Goal: Task Accomplishment & Management: Use online tool/utility

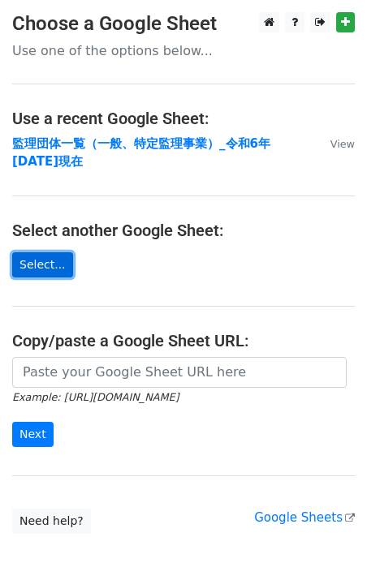
click at [53, 264] on link "Select..." at bounding box center [42, 264] width 61 height 25
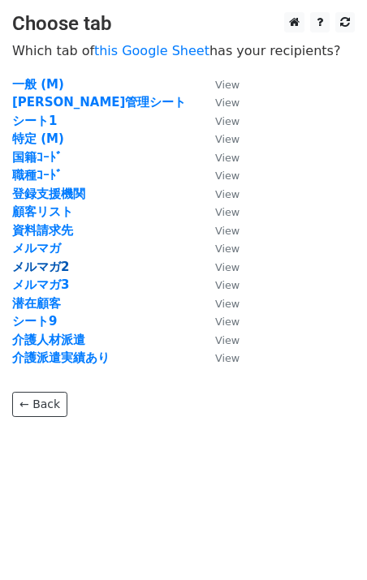
click at [51, 263] on strong "メルマガ2" at bounding box center [40, 267] width 57 height 15
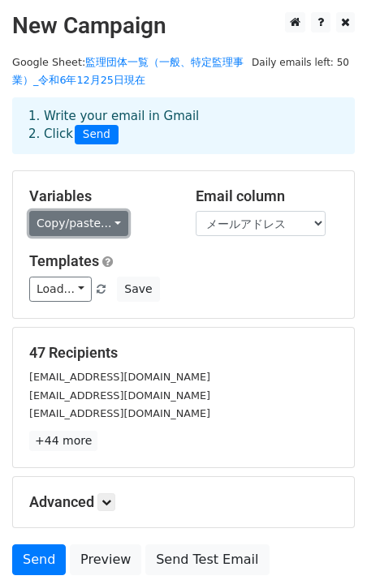
click at [105, 225] on link "Copy/paste..." at bounding box center [78, 223] width 99 height 25
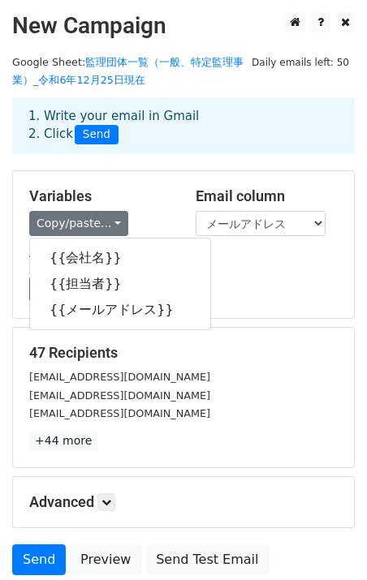
click at [131, 193] on h5 "Variables" at bounding box center [100, 196] width 142 height 18
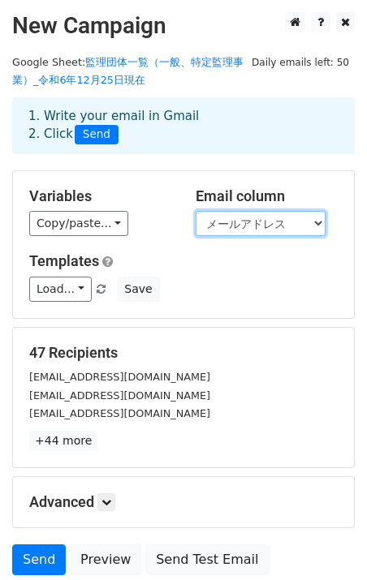
click at [221, 229] on select "会社名 担当者 メールアドレス" at bounding box center [260, 223] width 130 height 25
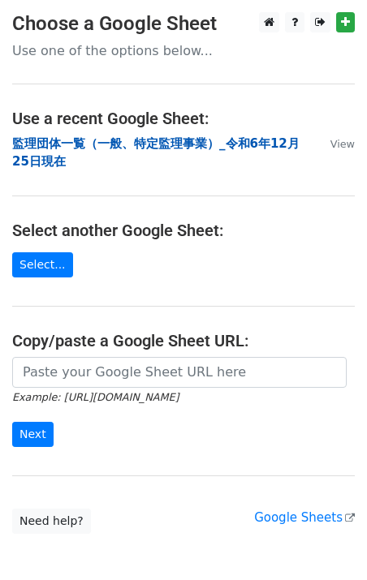
click at [68, 145] on strong "監理団体一覧（一般、特定監理事業）_令和6年12月25日現在" at bounding box center [155, 152] width 287 height 33
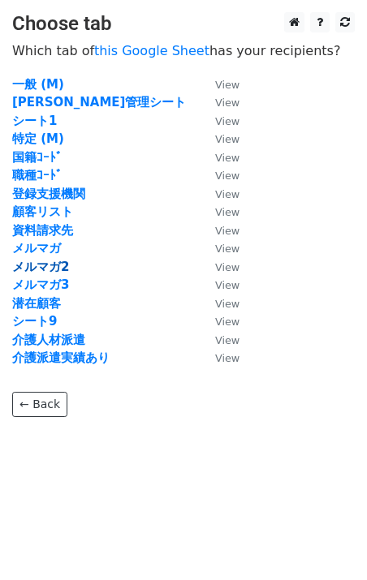
click at [49, 267] on strong "メルマガ2" at bounding box center [40, 267] width 57 height 15
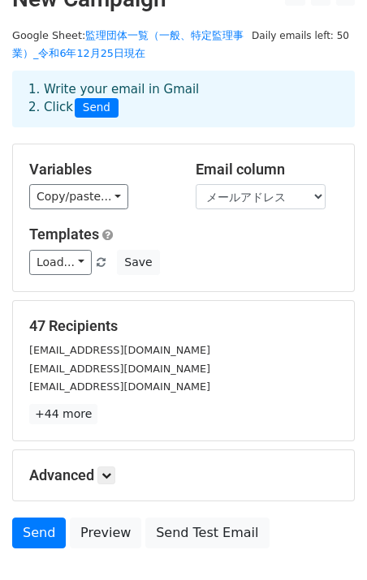
scroll to position [19, 0]
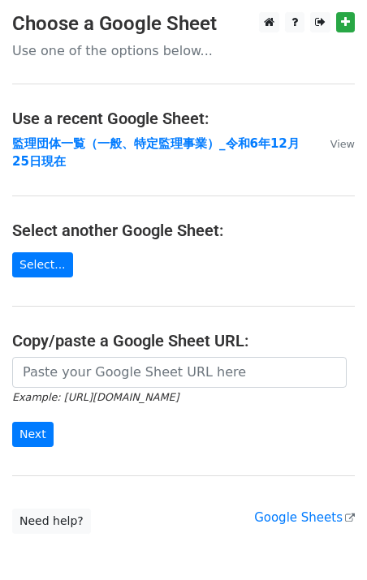
click at [75, 26] on h3 "Choose a Google Sheet" at bounding box center [183, 24] width 342 height 24
click at [54, 262] on link "Select..." at bounding box center [42, 264] width 61 height 25
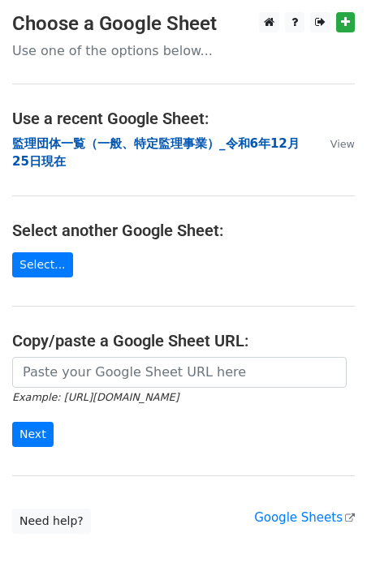
click at [80, 143] on strong "監理団体一覧（一般、特定監理事業）_令和6年12月25日現在" at bounding box center [155, 152] width 287 height 33
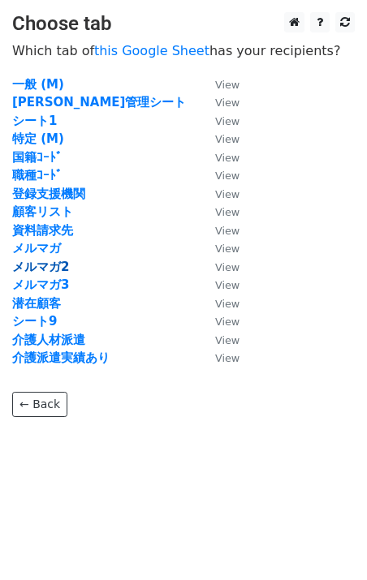
click at [48, 268] on strong "メルマガ2" at bounding box center [40, 267] width 57 height 15
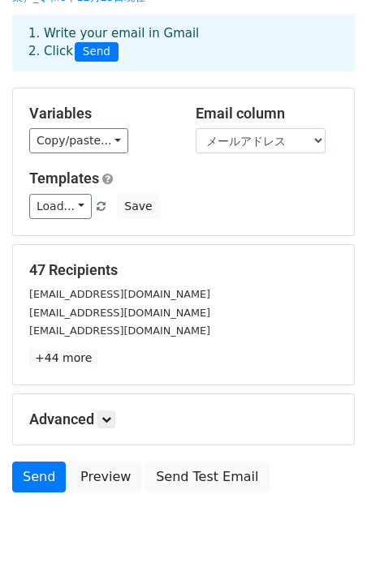
scroll to position [133, 0]
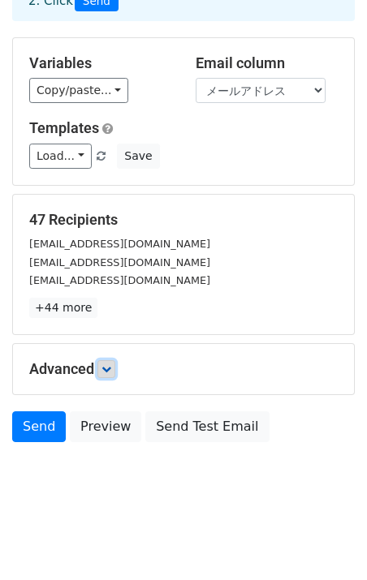
click at [110, 372] on icon at bounding box center [106, 369] width 10 height 10
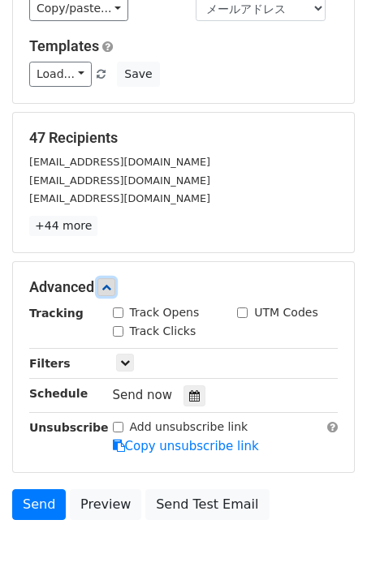
scroll to position [291, 0]
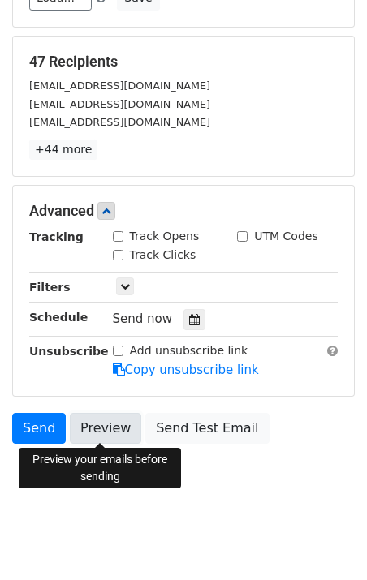
click at [103, 433] on link "Preview" at bounding box center [105, 428] width 71 height 31
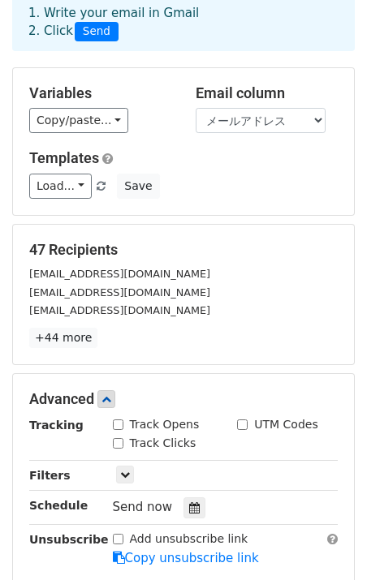
scroll to position [0, 0]
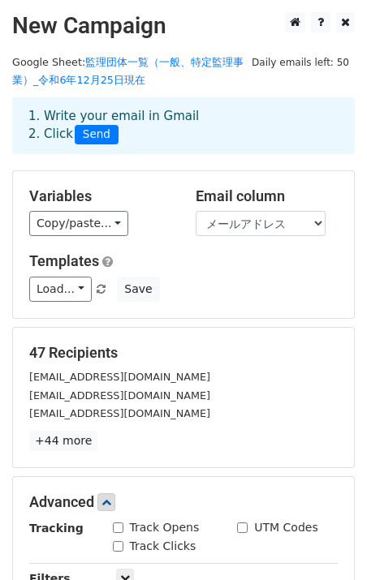
click at [97, 135] on span "Send" at bounding box center [97, 134] width 44 height 19
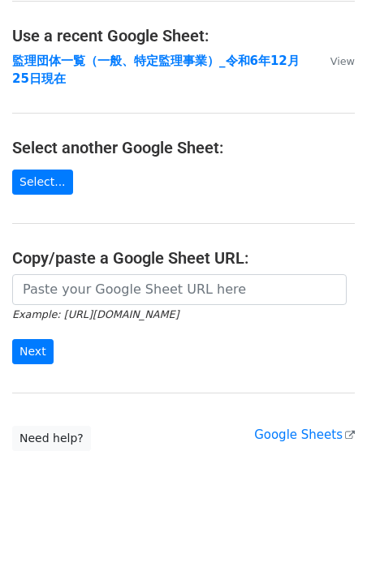
scroll to position [84, 0]
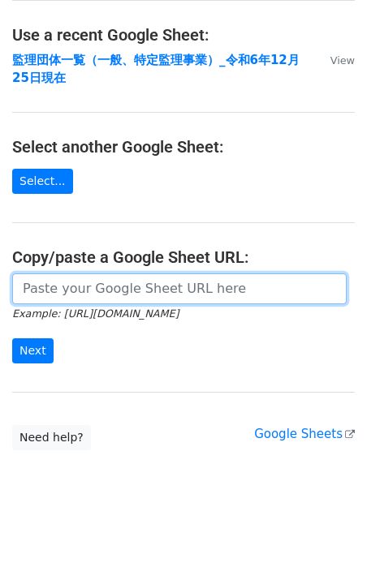
click at [58, 291] on input "url" at bounding box center [179, 288] width 334 height 31
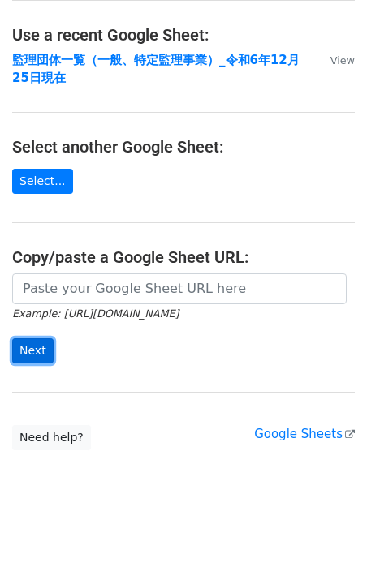
click at [34, 356] on input "Next" at bounding box center [32, 350] width 41 height 25
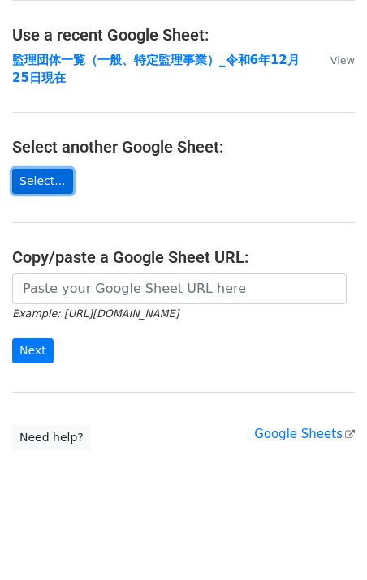
click at [43, 181] on link "Select..." at bounding box center [42, 181] width 61 height 25
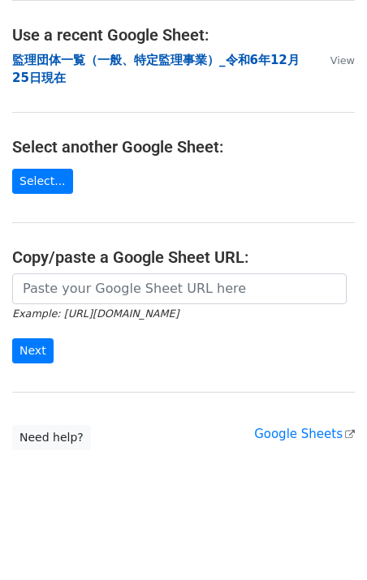
click at [61, 59] on strong "監理団体一覧（一般、特定監理事業）_令和6年12月25日現在" at bounding box center [155, 69] width 287 height 33
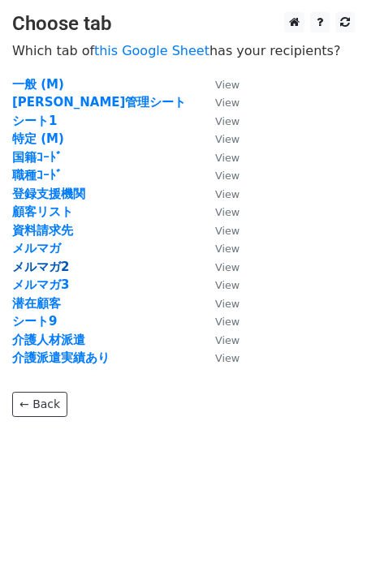
click at [52, 270] on strong "メルマガ2" at bounding box center [40, 267] width 57 height 15
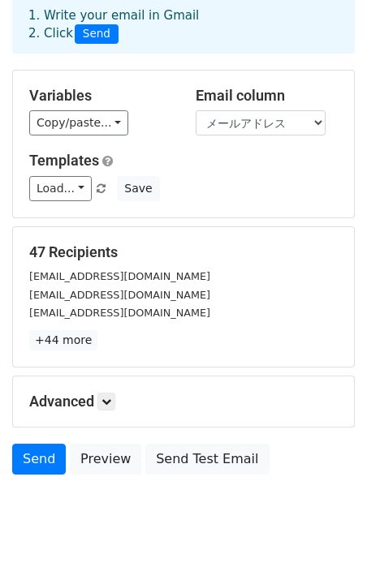
scroll to position [133, 0]
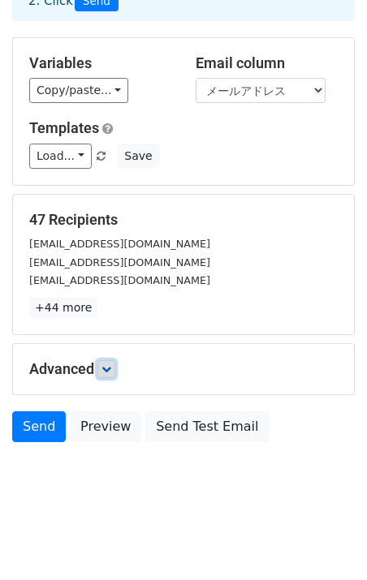
click at [111, 369] on icon at bounding box center [106, 369] width 10 height 10
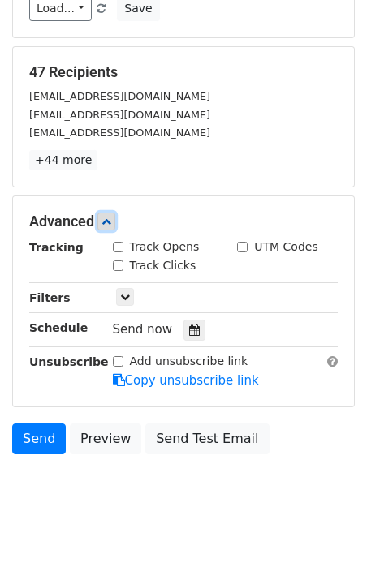
scroll to position [291, 0]
